Goal: Download file/media

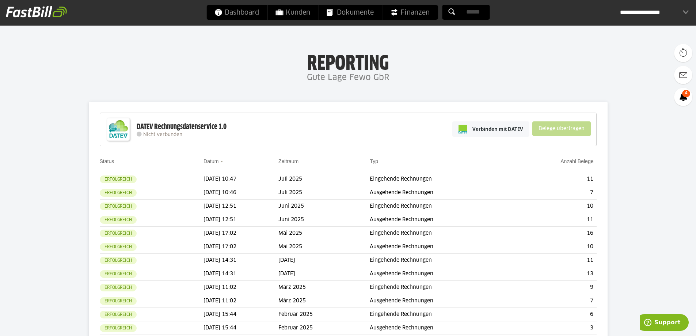
click at [688, 10] on div "**********" at bounding box center [654, 12] width 69 height 15
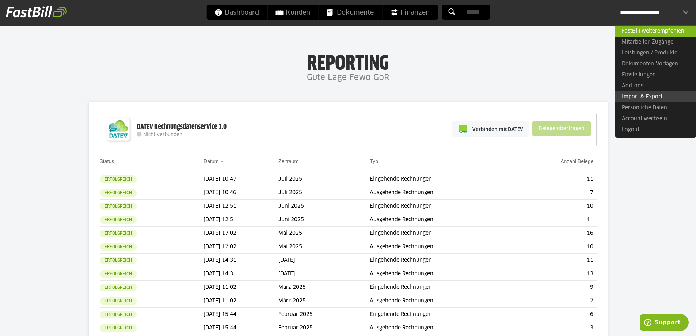
click at [648, 97] on link "Import & Export" at bounding box center [656, 96] width 80 height 11
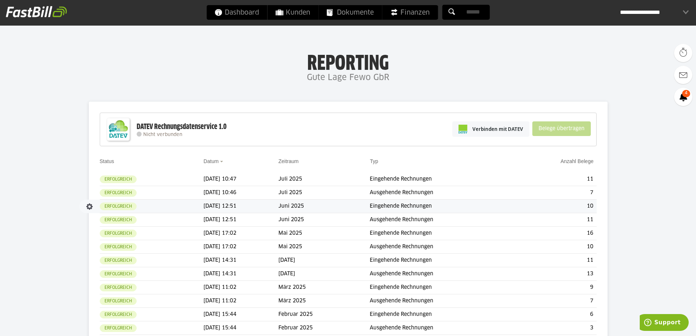
click at [429, 203] on td "Eingehende Rechnungen" at bounding box center [442, 207] width 145 height 14
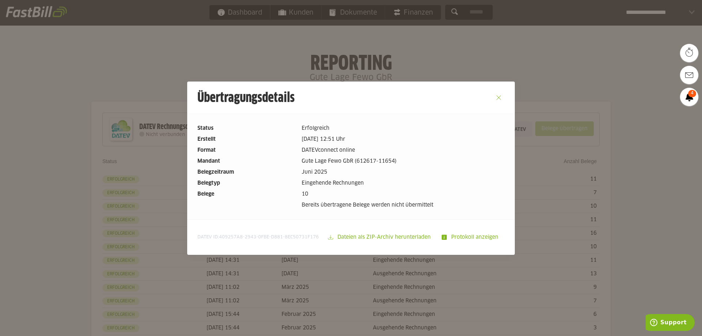
click at [499, 98] on button "Close" at bounding box center [499, 98] width 12 height 12
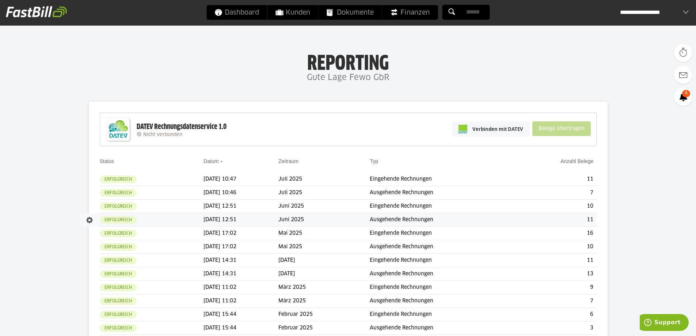
click at [311, 216] on td "Juni 2025" at bounding box center [324, 220] width 91 height 14
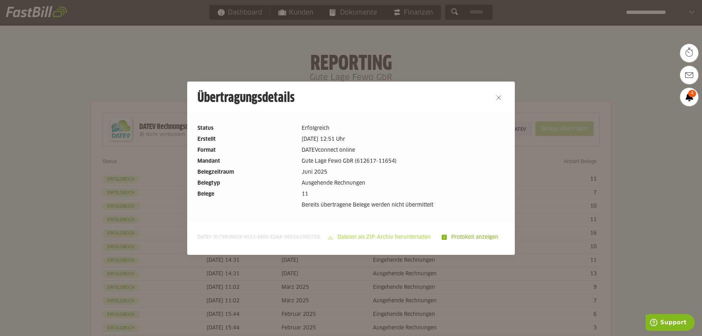
click at [385, 235] on slot "Dateien als ZIP-Archiv herunterladen" at bounding box center [384, 237] width 103 height 14
drag, startPoint x: 579, startPoint y: 223, endPoint x: 574, endPoint y: 223, distance: 4.4
click at [579, 223] on div at bounding box center [351, 168] width 702 height 336
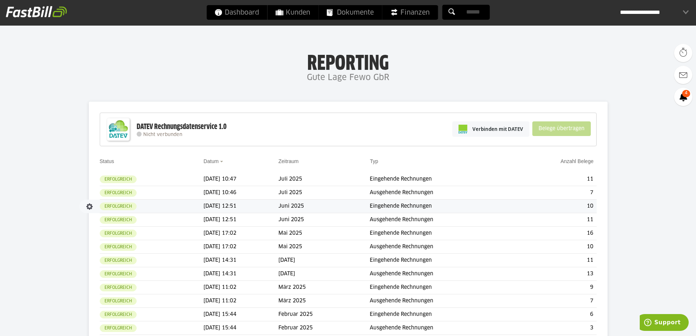
click at [307, 201] on td "Juni 2025" at bounding box center [324, 207] width 91 height 14
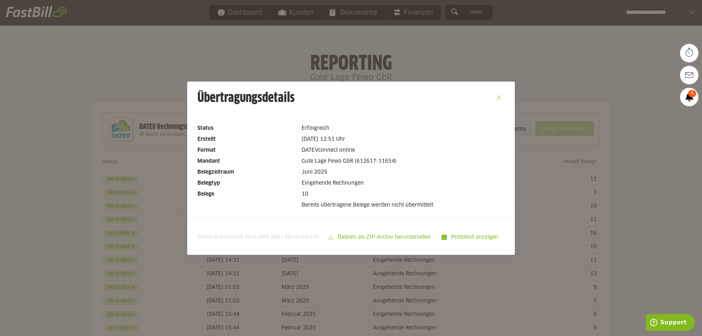
click at [496, 95] on button "Close" at bounding box center [499, 98] width 12 height 12
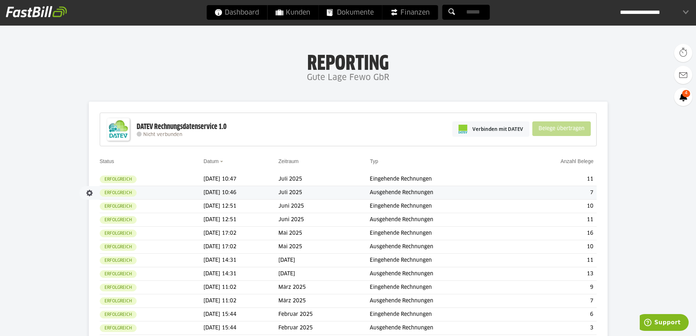
click at [306, 191] on td "Juli 2025" at bounding box center [324, 193] width 91 height 14
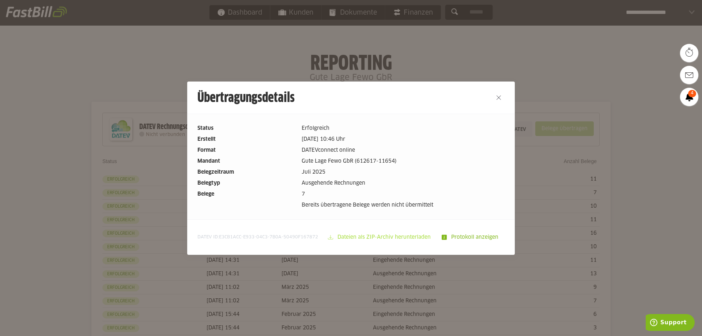
click at [377, 234] on slot "Dateien als ZIP-Archiv herunterladen" at bounding box center [384, 237] width 103 height 14
click at [369, 234] on slot "Dateien als ZIP-Archiv herunterladen" at bounding box center [384, 237] width 103 height 14
click at [499, 95] on button "Close" at bounding box center [499, 98] width 12 height 12
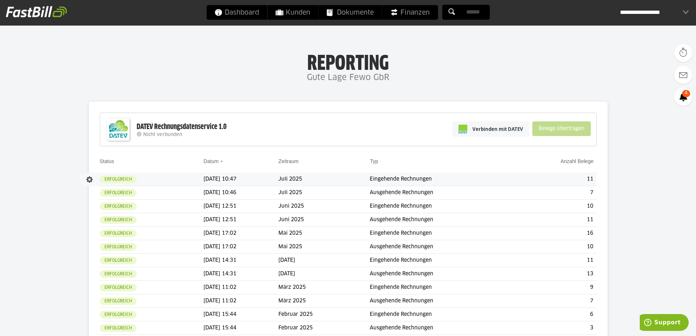
click at [302, 179] on td "Juli 2025" at bounding box center [324, 180] width 91 height 14
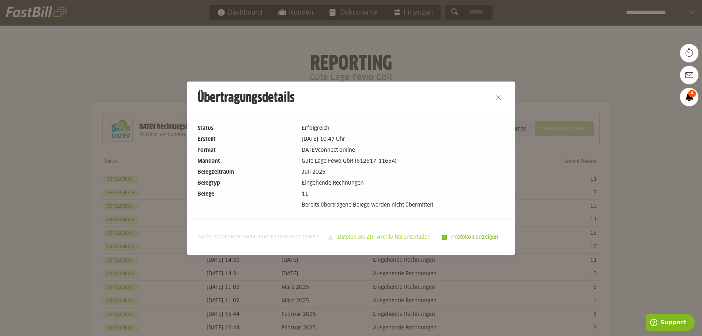
click at [378, 237] on slot "Dateien als ZIP-Archiv herunterladen" at bounding box center [384, 237] width 103 height 14
click at [635, 184] on div at bounding box center [351, 168] width 702 height 336
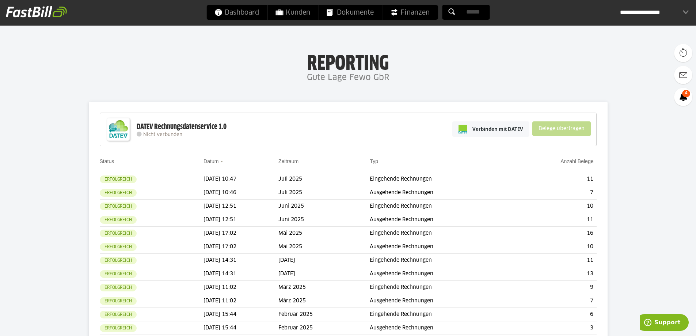
click at [642, 8] on div "**********" at bounding box center [654, 12] width 69 height 15
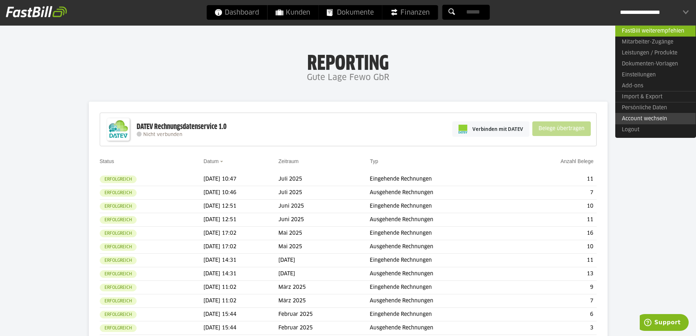
click at [646, 121] on link "Account wechseln" at bounding box center [656, 118] width 80 height 11
